Goal: Entertainment & Leisure: Browse casually

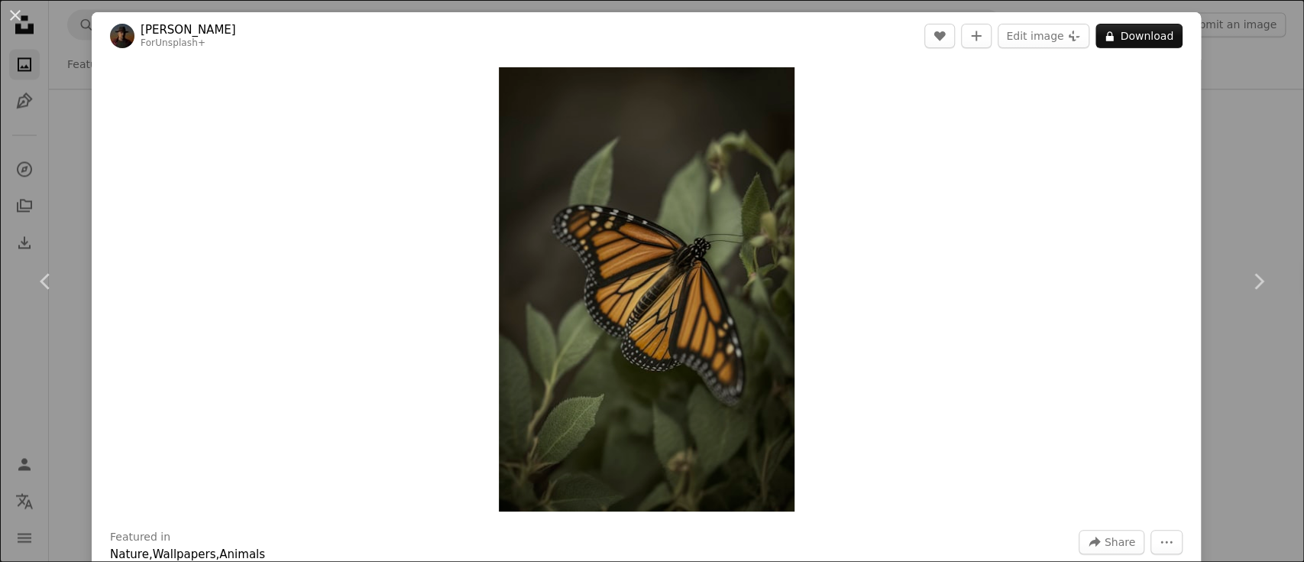
scroll to position [2431, 0]
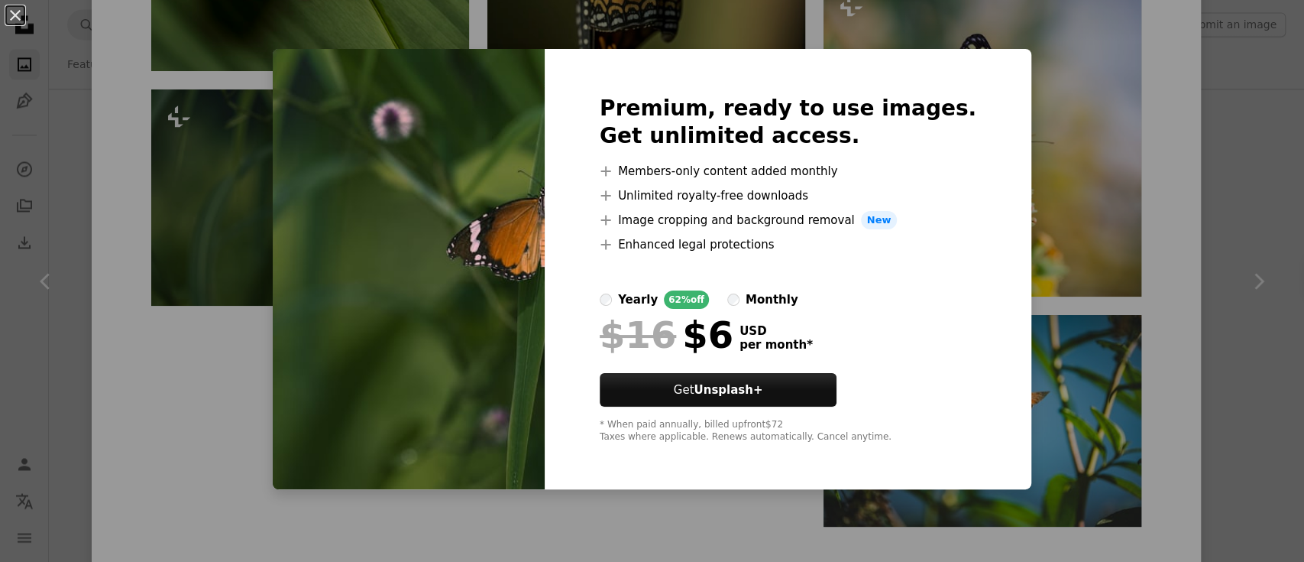
click at [290, 55] on div "An X shape Premium, ready to use images. Get unlimited access. A plus sign Memb…" at bounding box center [652, 281] width 1304 height 562
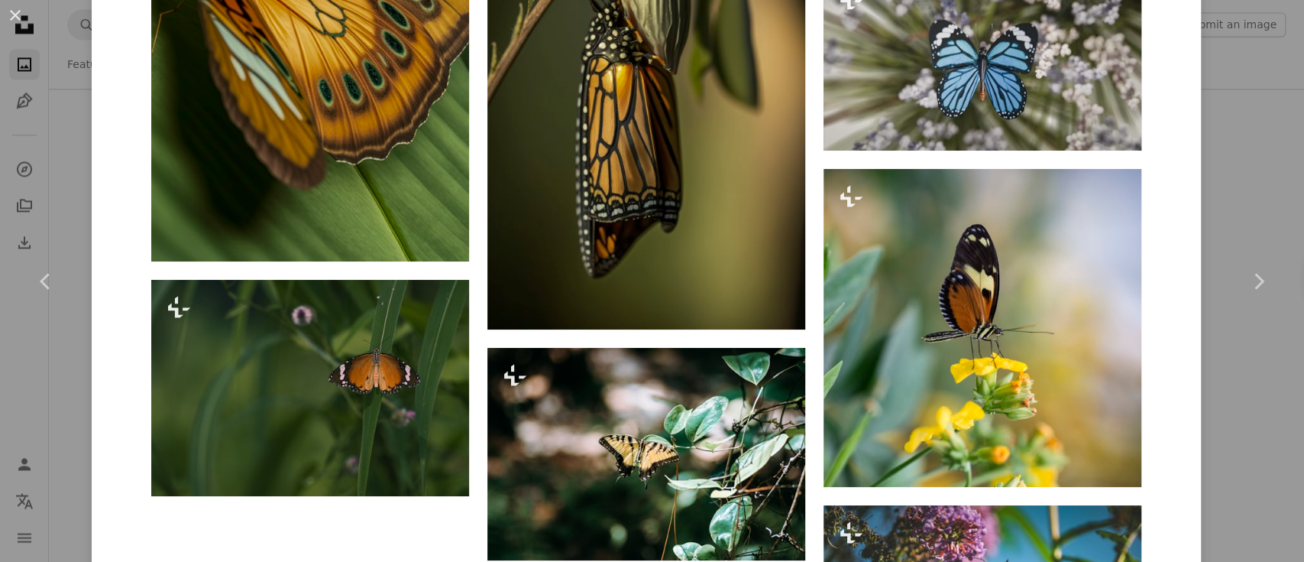
scroll to position [2282, 0]
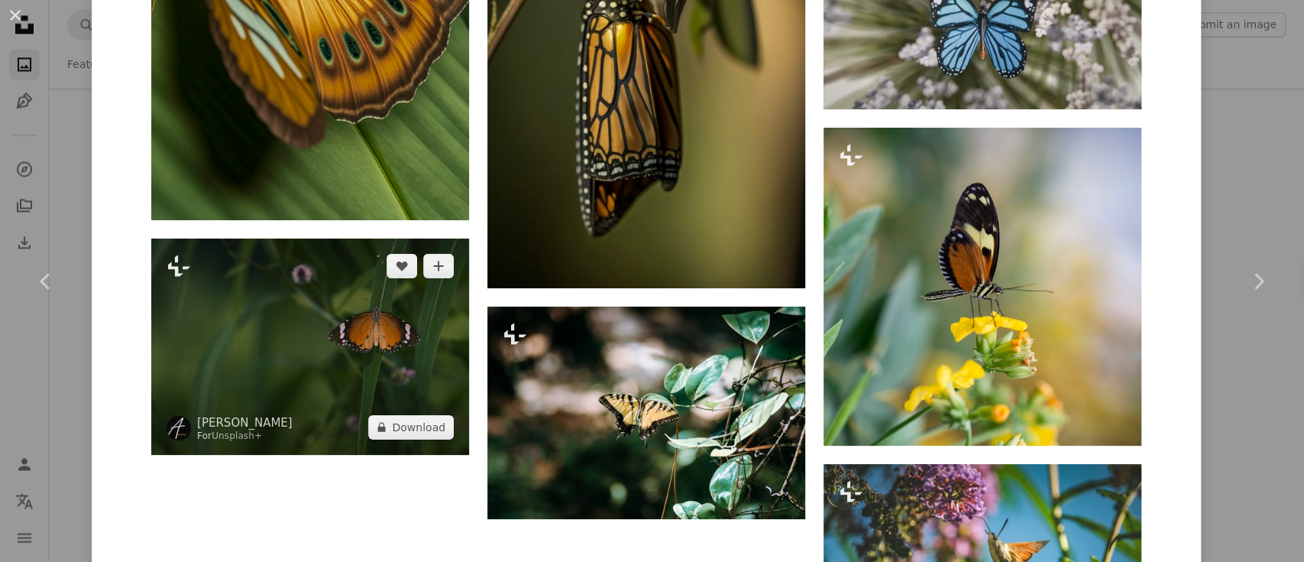
click at [225, 371] on img at bounding box center [310, 345] width 318 height 215
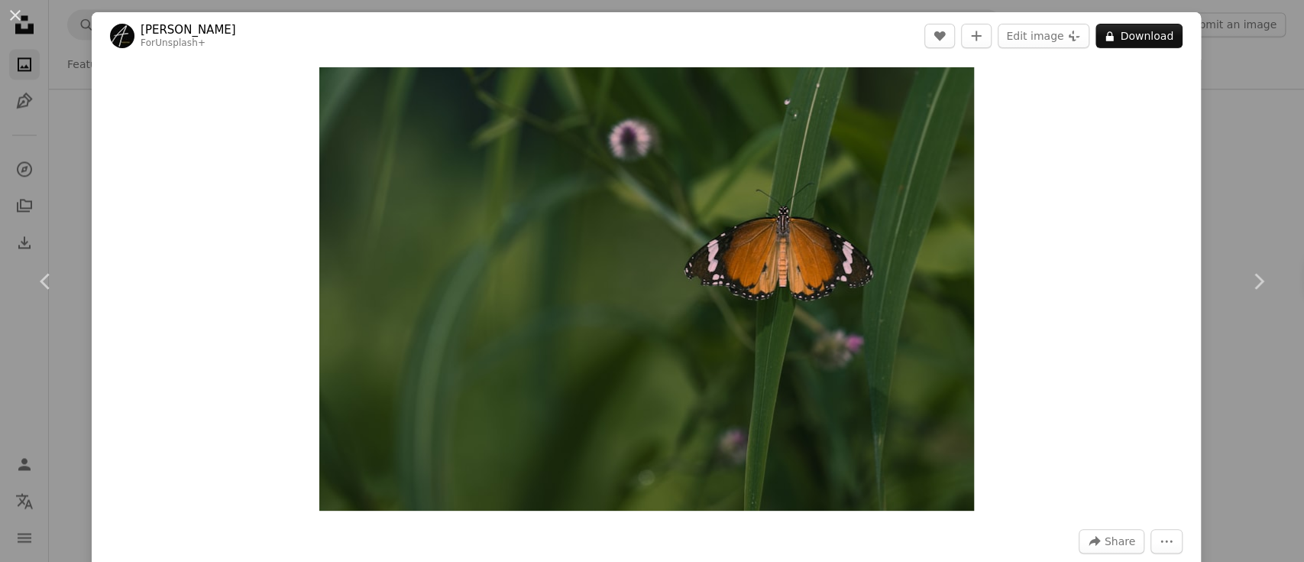
click at [24, 21] on button "An X shape" at bounding box center [15, 15] width 18 height 18
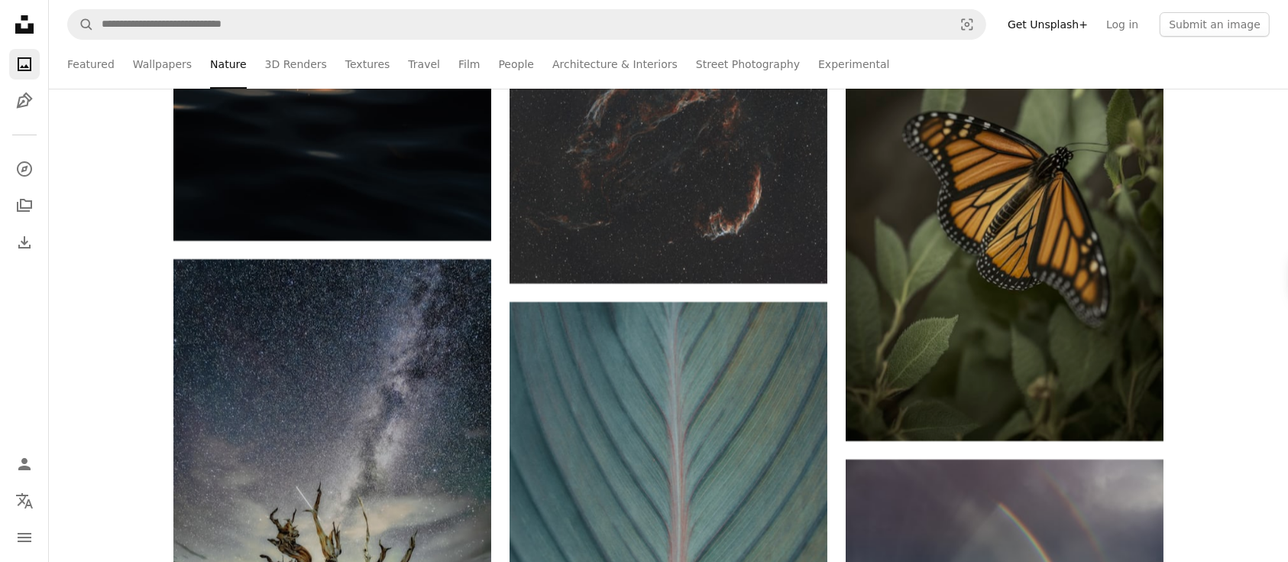
click at [19, 21] on icon "Unsplash logo Unsplash Home" at bounding box center [24, 24] width 31 height 31
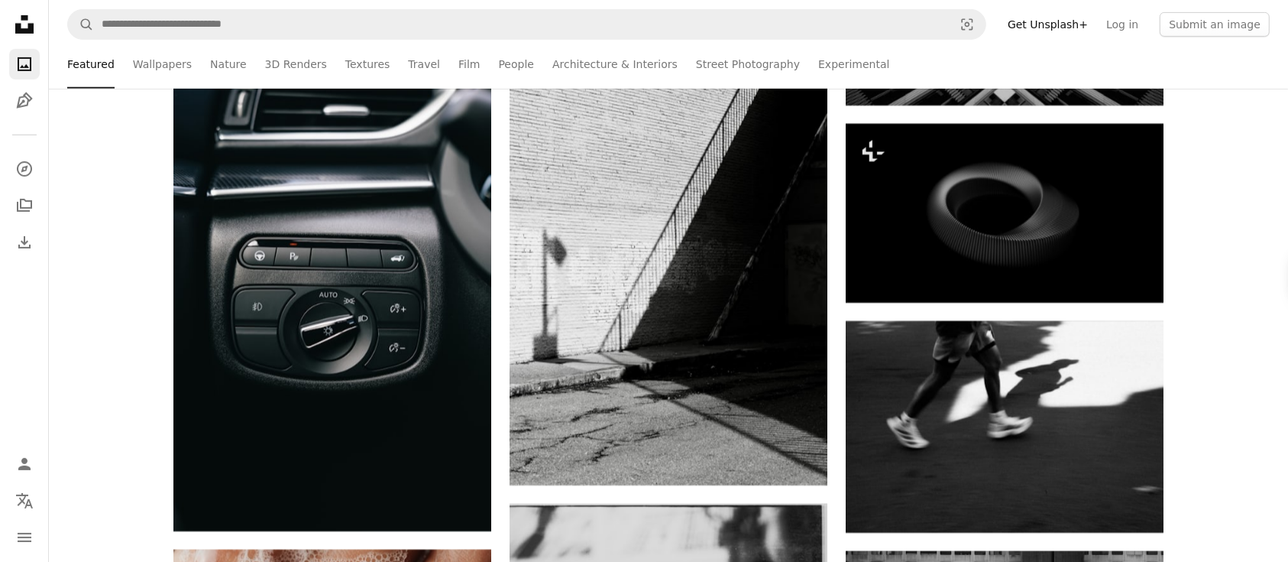
scroll to position [18067, 0]
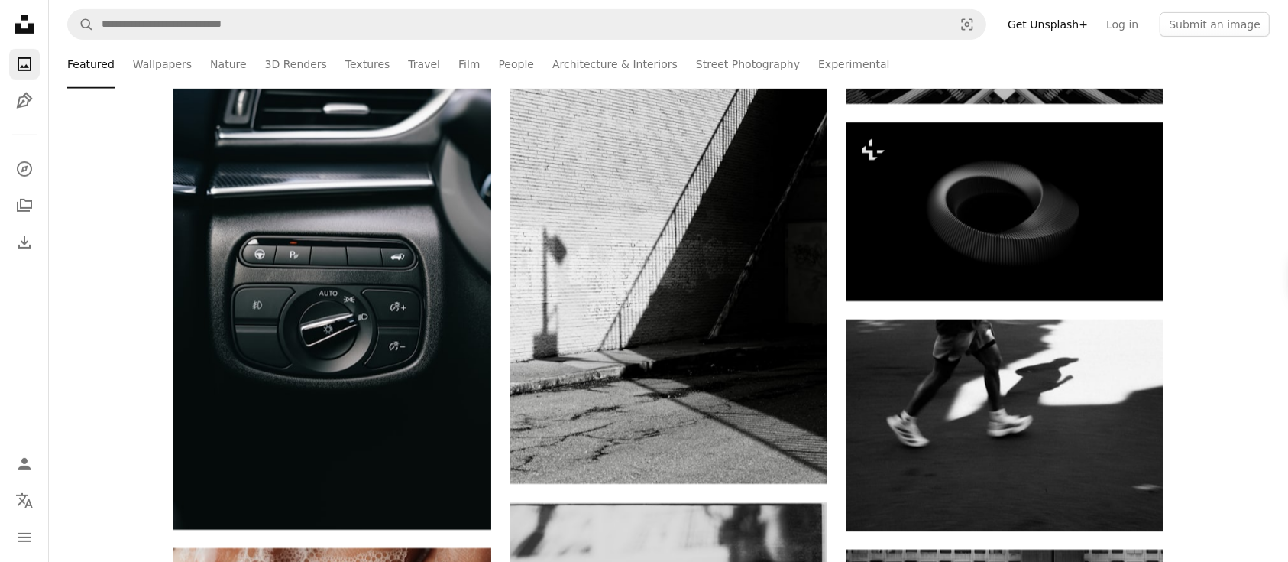
click at [220, 64] on link "Nature" at bounding box center [228, 64] width 36 height 49
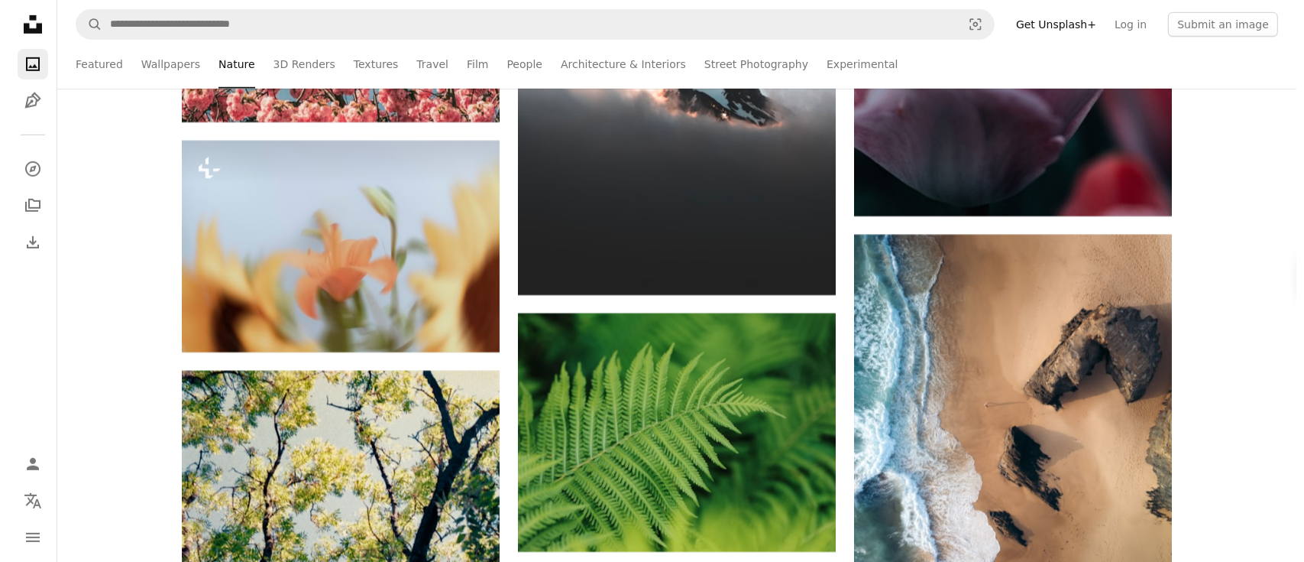
scroll to position [24202, 0]
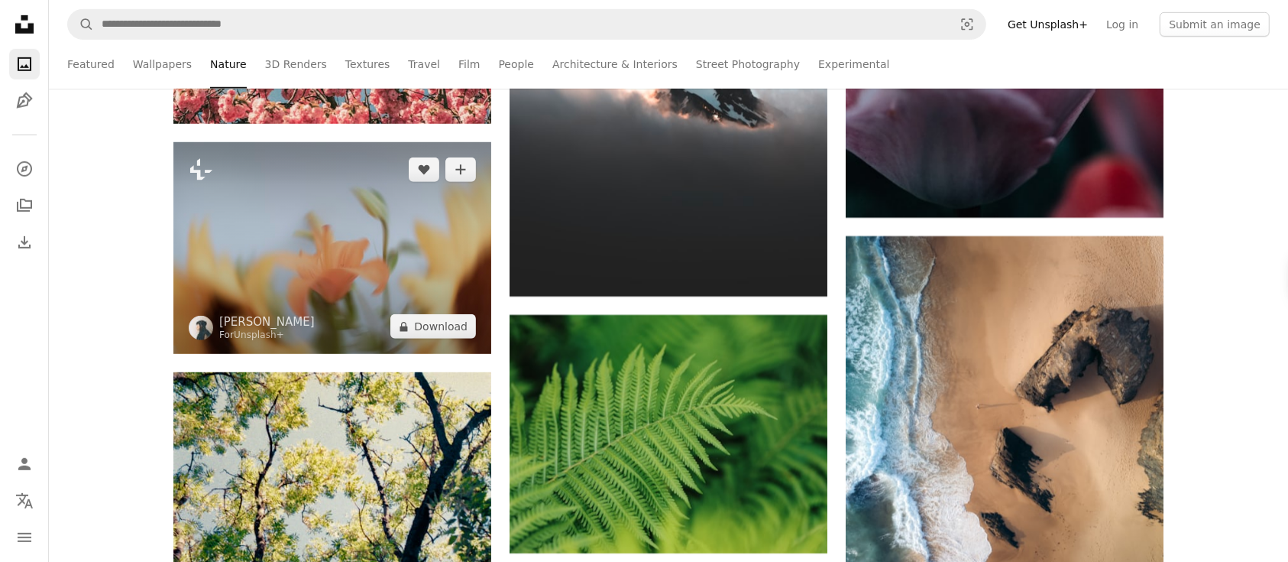
click at [429, 264] on img at bounding box center [332, 248] width 318 height 212
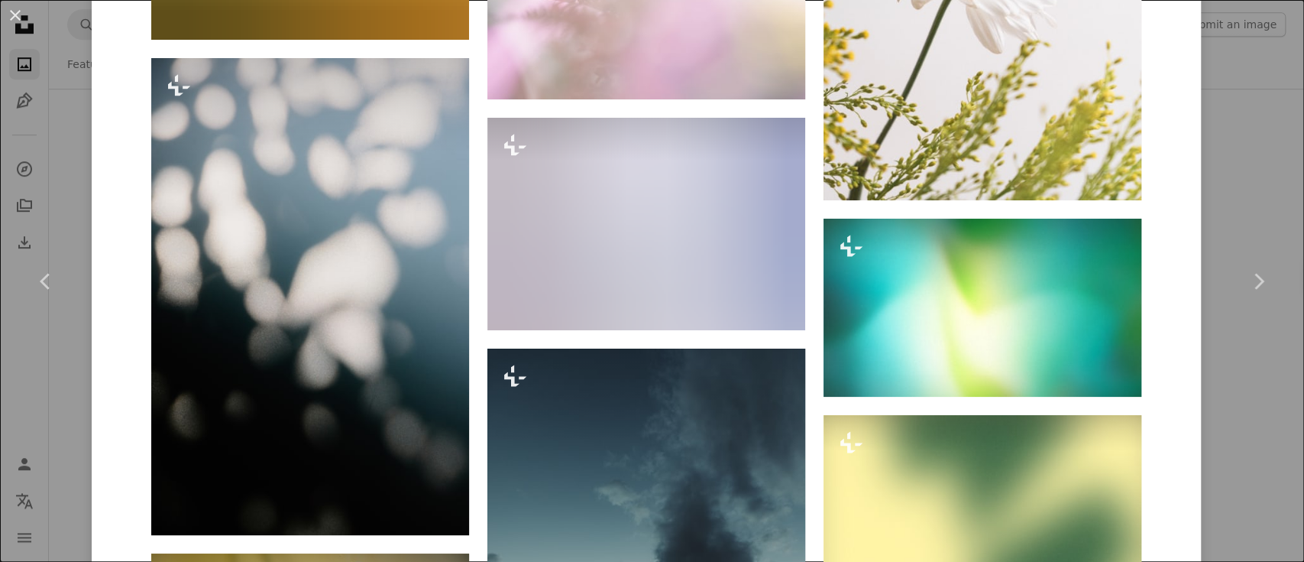
scroll to position [6308, 0]
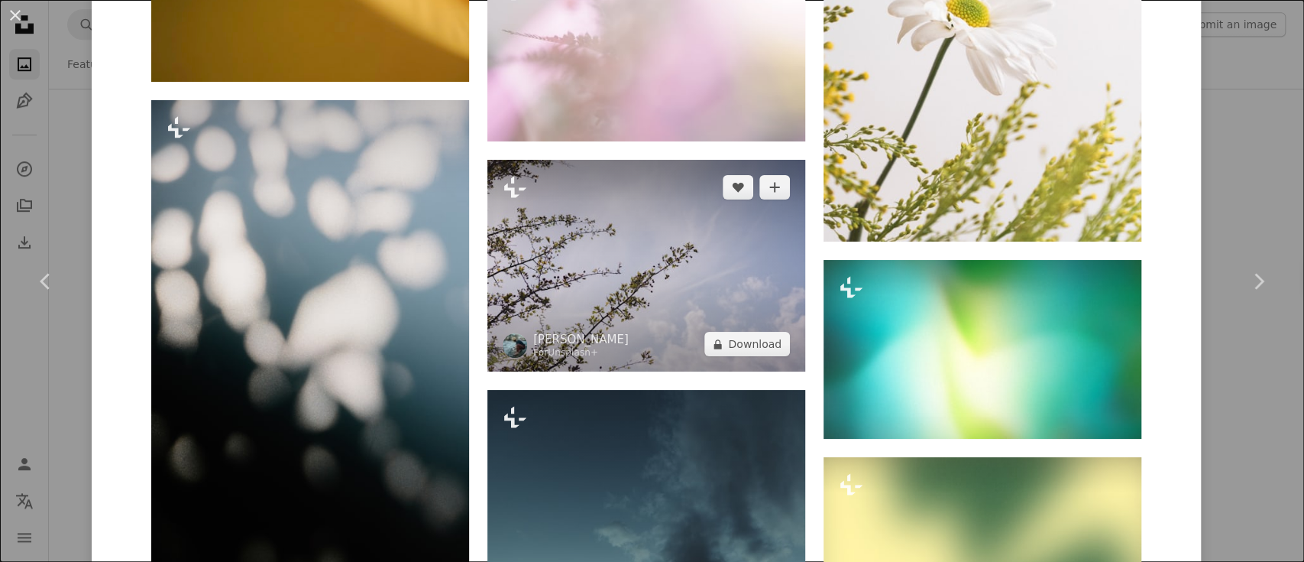
click at [623, 309] on img at bounding box center [646, 266] width 318 height 212
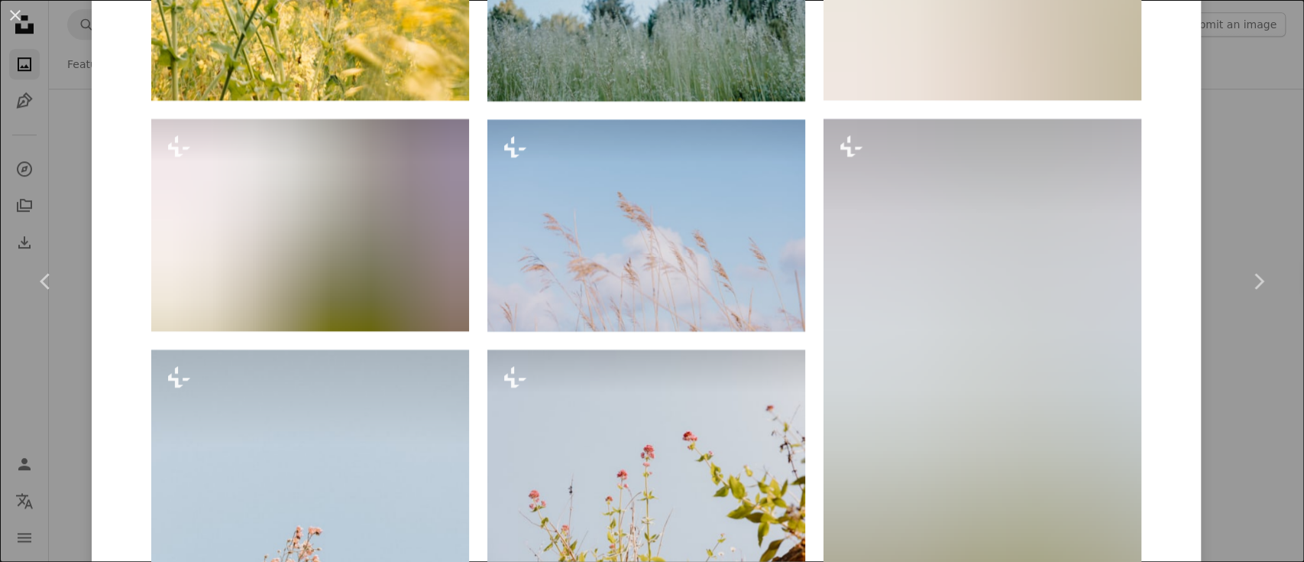
scroll to position [2415, 0]
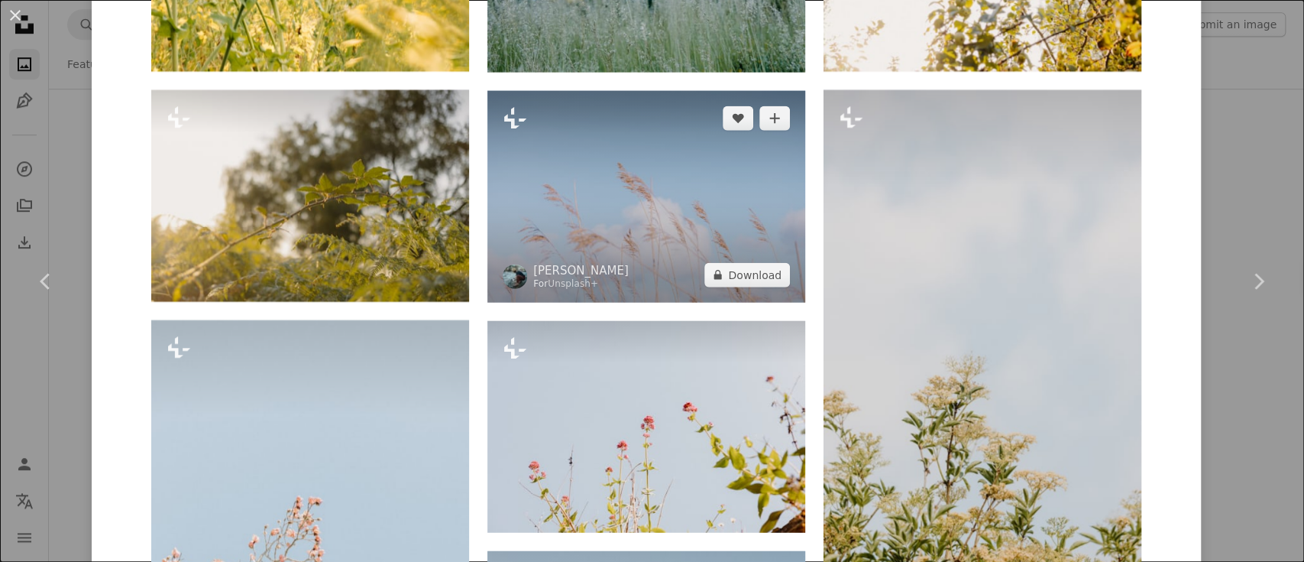
click at [624, 180] on img at bounding box center [646, 197] width 318 height 212
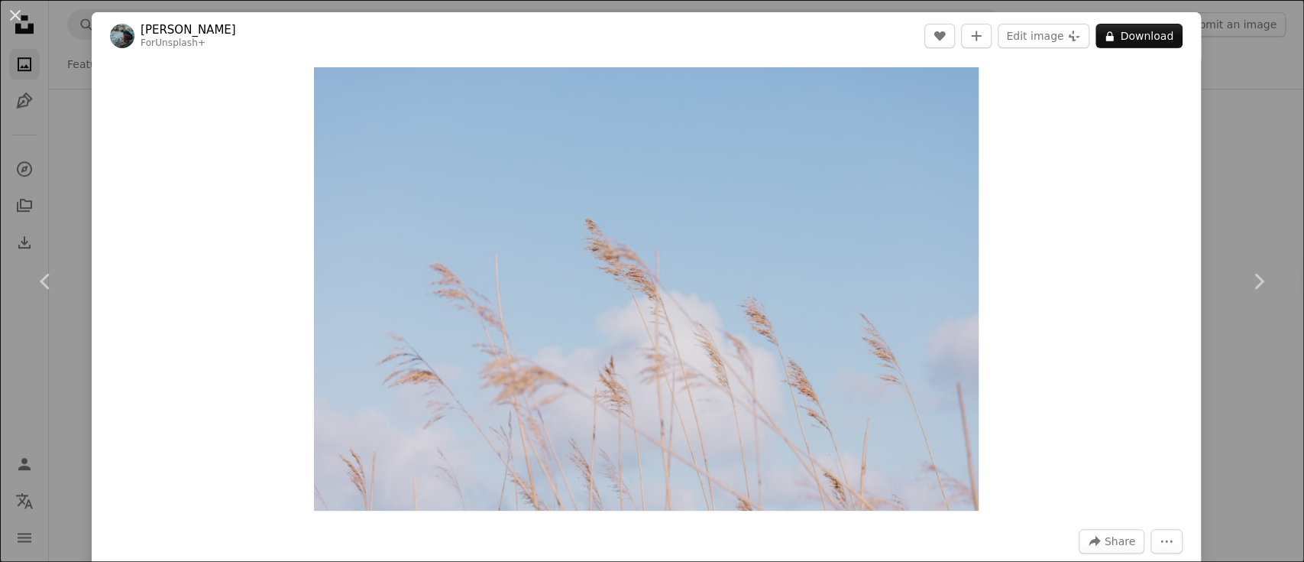
click at [1125, 37] on button "A lock Download" at bounding box center [1139, 36] width 87 height 24
